Goal: Information Seeking & Learning: Learn about a topic

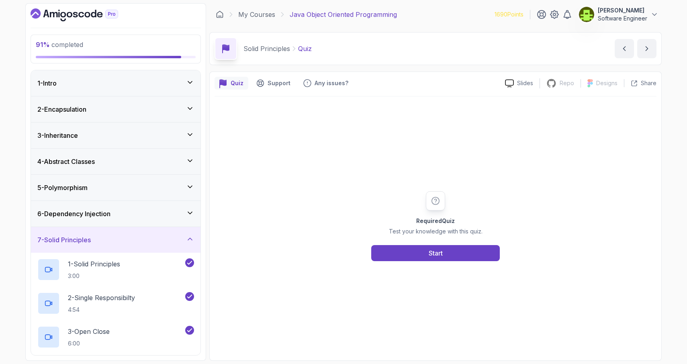
scroll to position [143, 0]
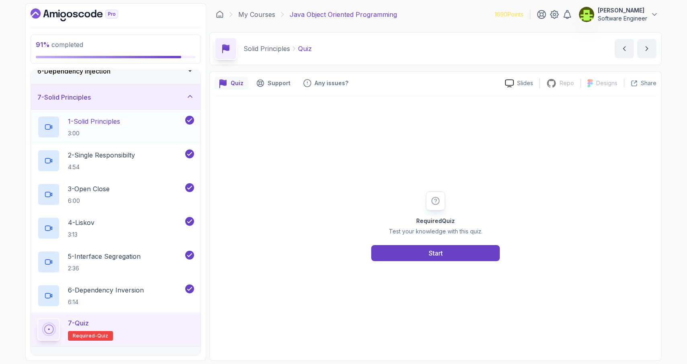
click at [139, 131] on div "1 - Solid Principles 3:00" at bounding box center [110, 127] width 146 height 23
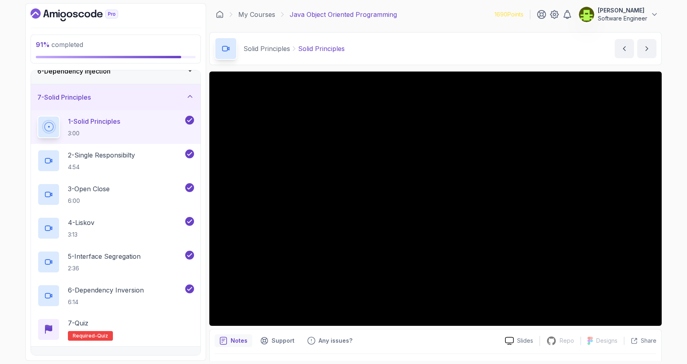
click at [425, 328] on div "Slides Repo Repository not available Designs Design not available Share Notes S…" at bounding box center [435, 227] width 453 height 310
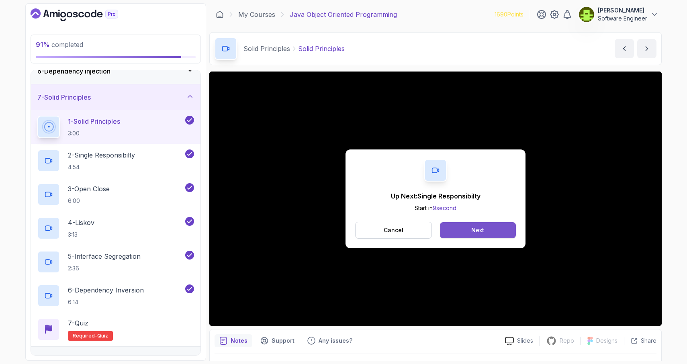
click at [461, 230] on button "Next" at bounding box center [478, 230] width 76 height 16
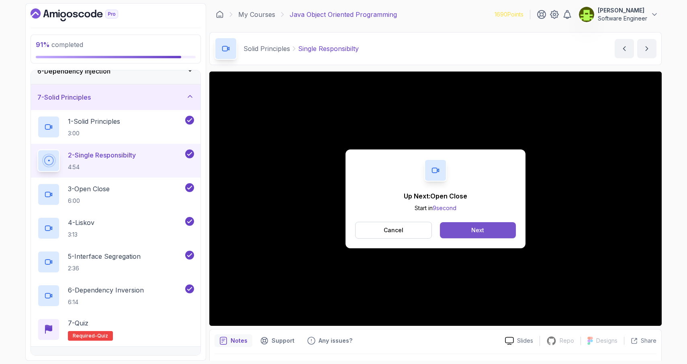
click at [486, 229] on button "Next" at bounding box center [478, 230] width 76 height 16
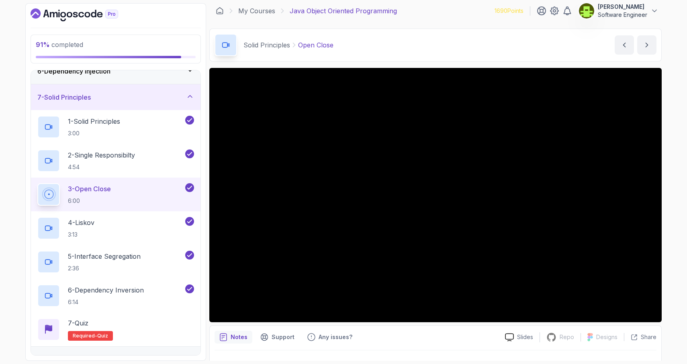
scroll to position [2, 0]
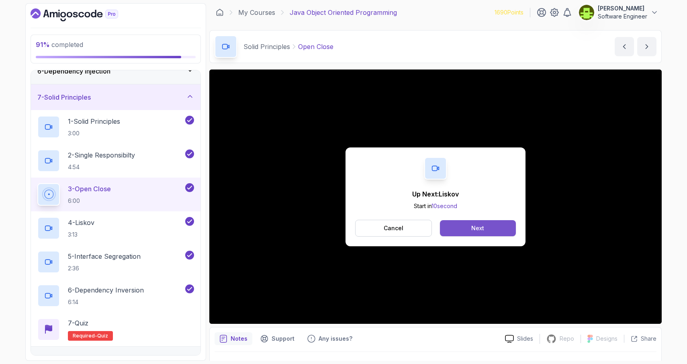
click at [492, 230] on button "Next" at bounding box center [478, 228] width 76 height 16
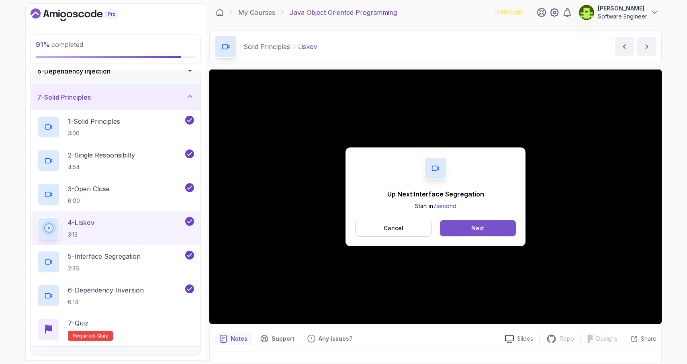
click at [469, 230] on button "Next" at bounding box center [478, 228] width 76 height 16
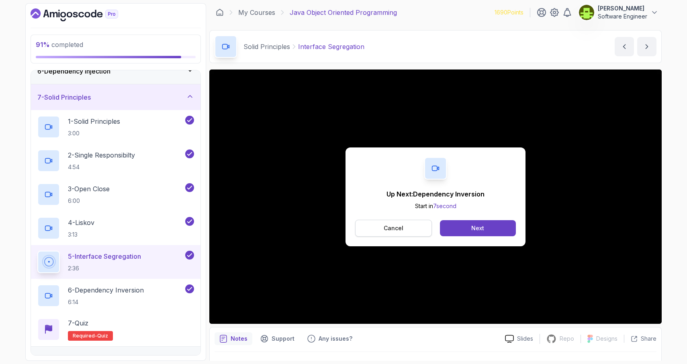
click at [394, 227] on p "Cancel" at bounding box center [394, 228] width 20 height 8
click at [458, 231] on button "Next" at bounding box center [478, 228] width 76 height 16
